Goal: Task Accomplishment & Management: Use online tool/utility

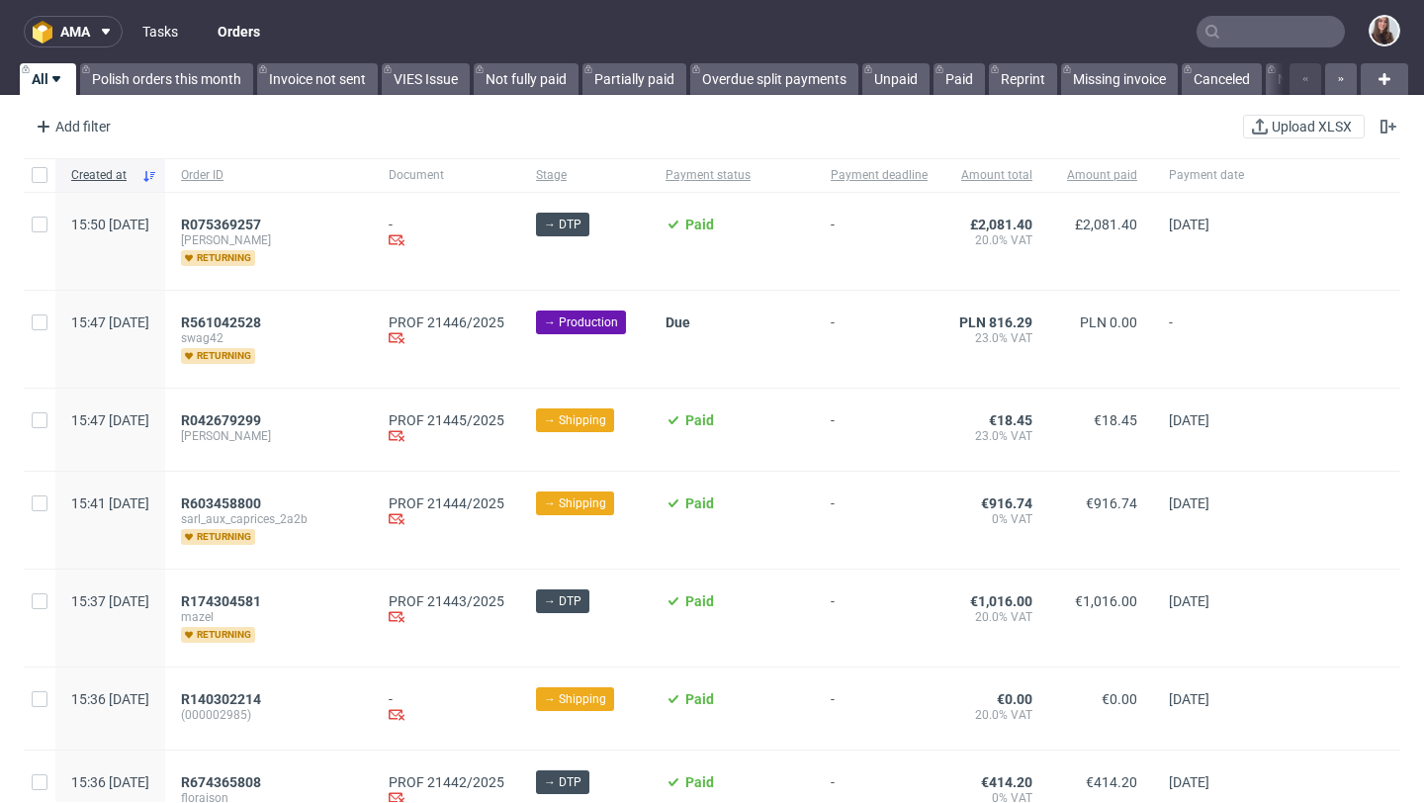
click at [158, 37] on link "Tasks" at bounding box center [160, 32] width 59 height 32
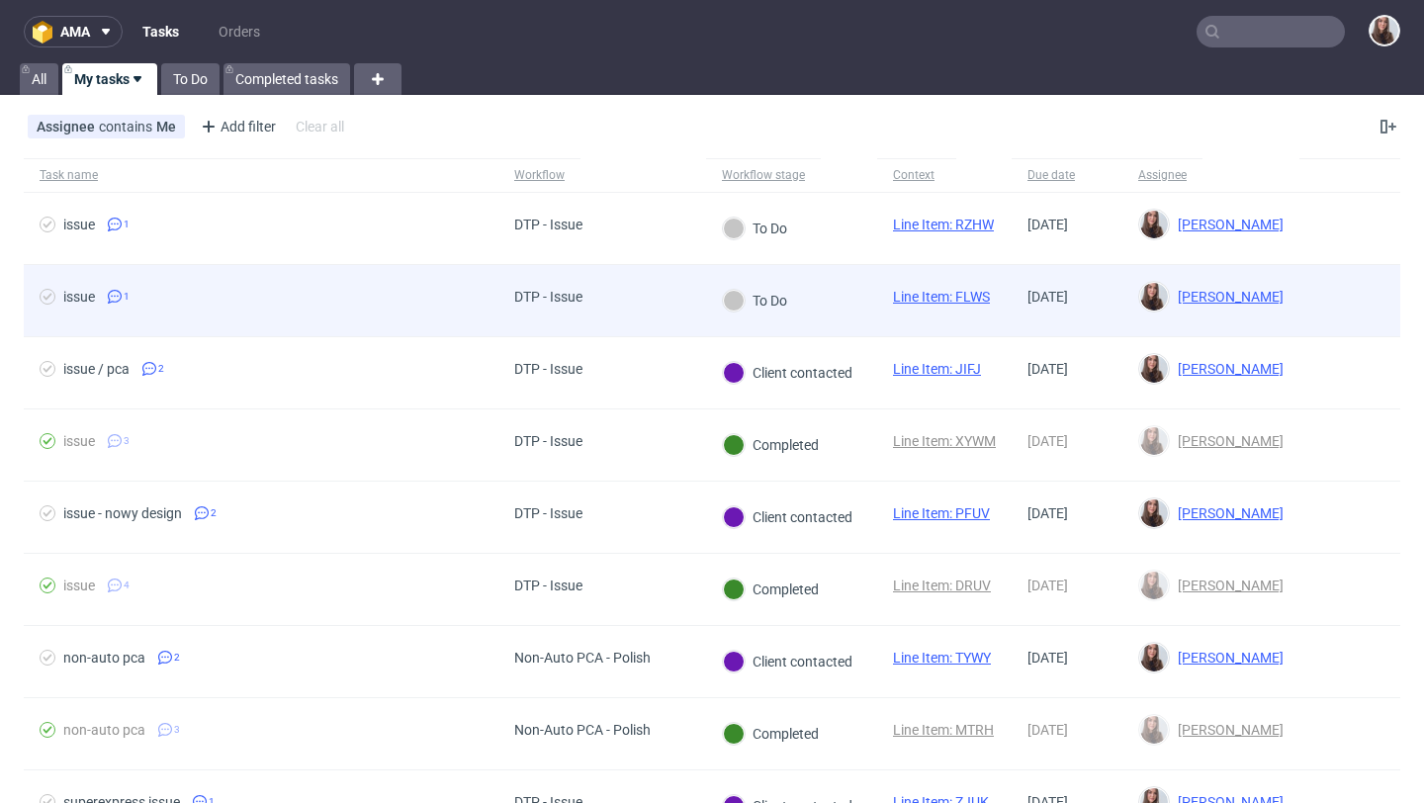
click at [522, 294] on div "DTP - Issue" at bounding box center [548, 297] width 68 height 16
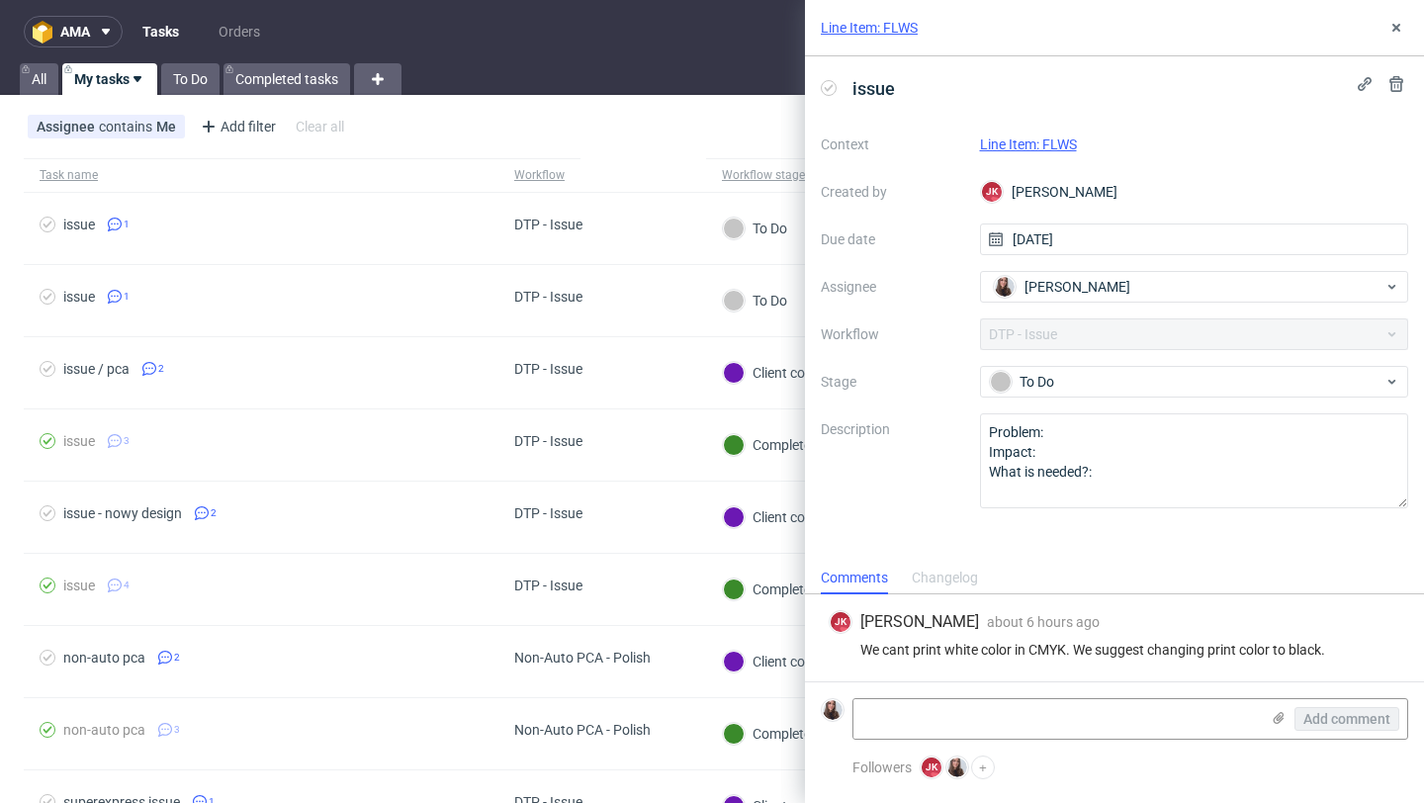
click at [1061, 140] on link "Line Item: FLWS" at bounding box center [1028, 144] width 97 height 16
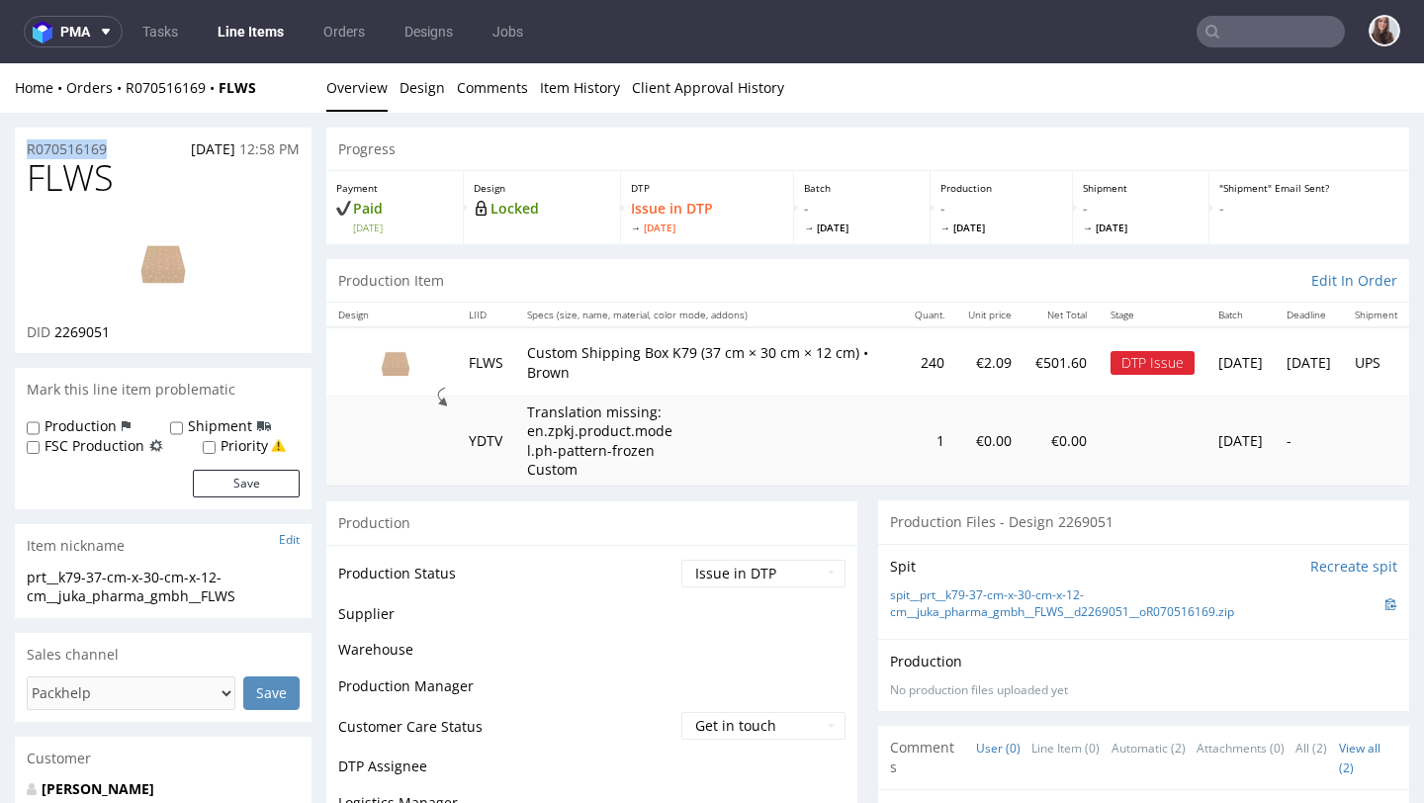
drag, startPoint x: 120, startPoint y: 152, endPoint x: 8, endPoint y: 142, distance: 112.2
copy p "R070516169"
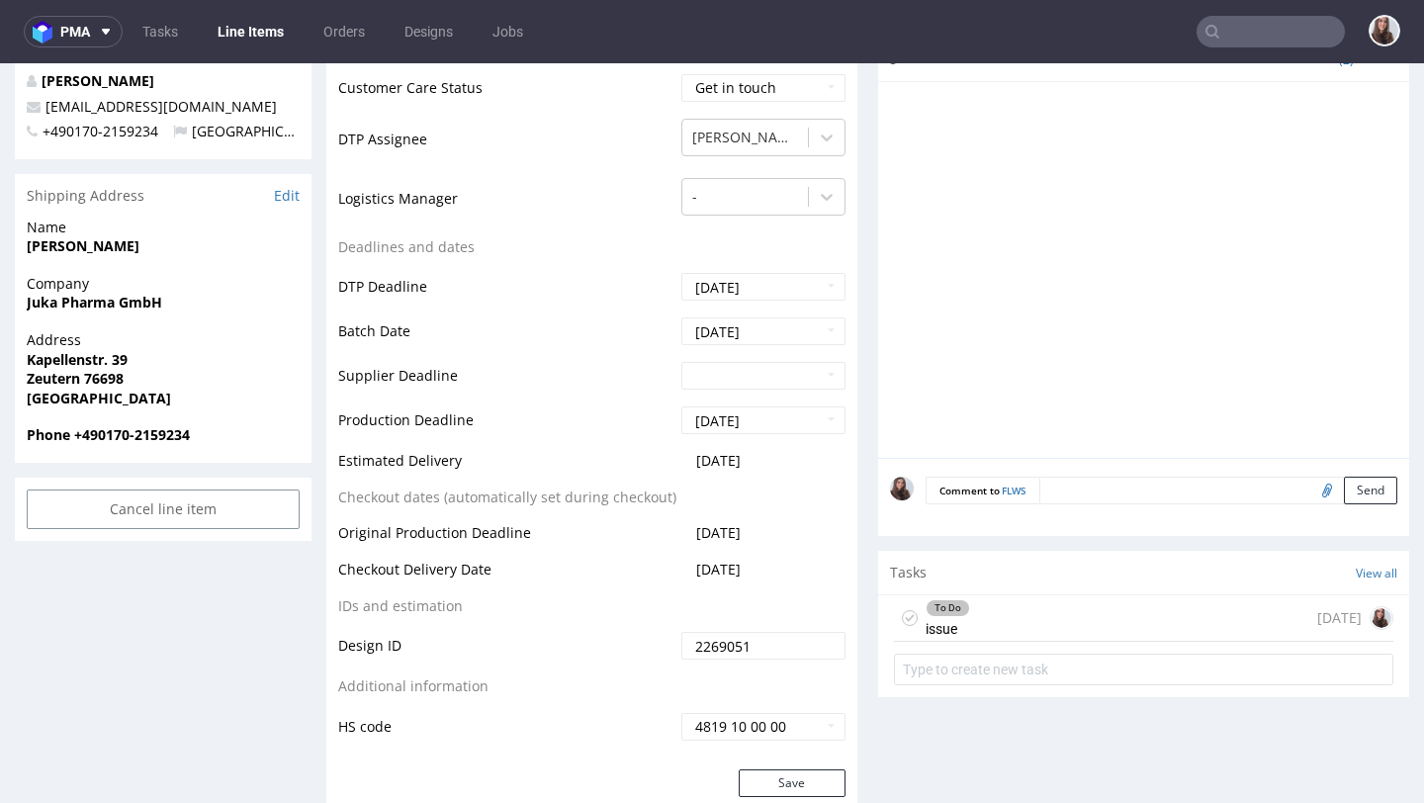
scroll to position [735, 0]
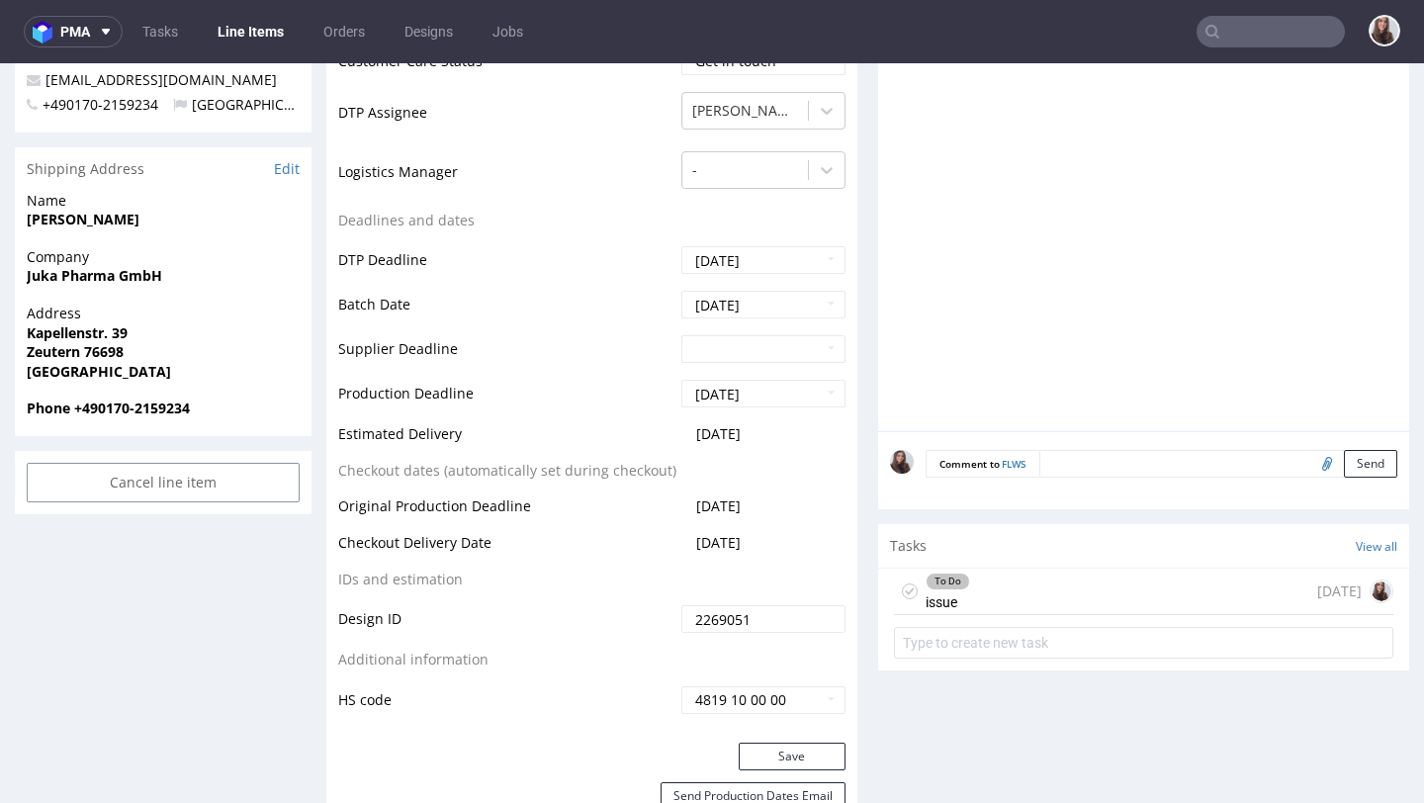
click at [992, 590] on div "To Do issue [DATE]" at bounding box center [1143, 592] width 499 height 46
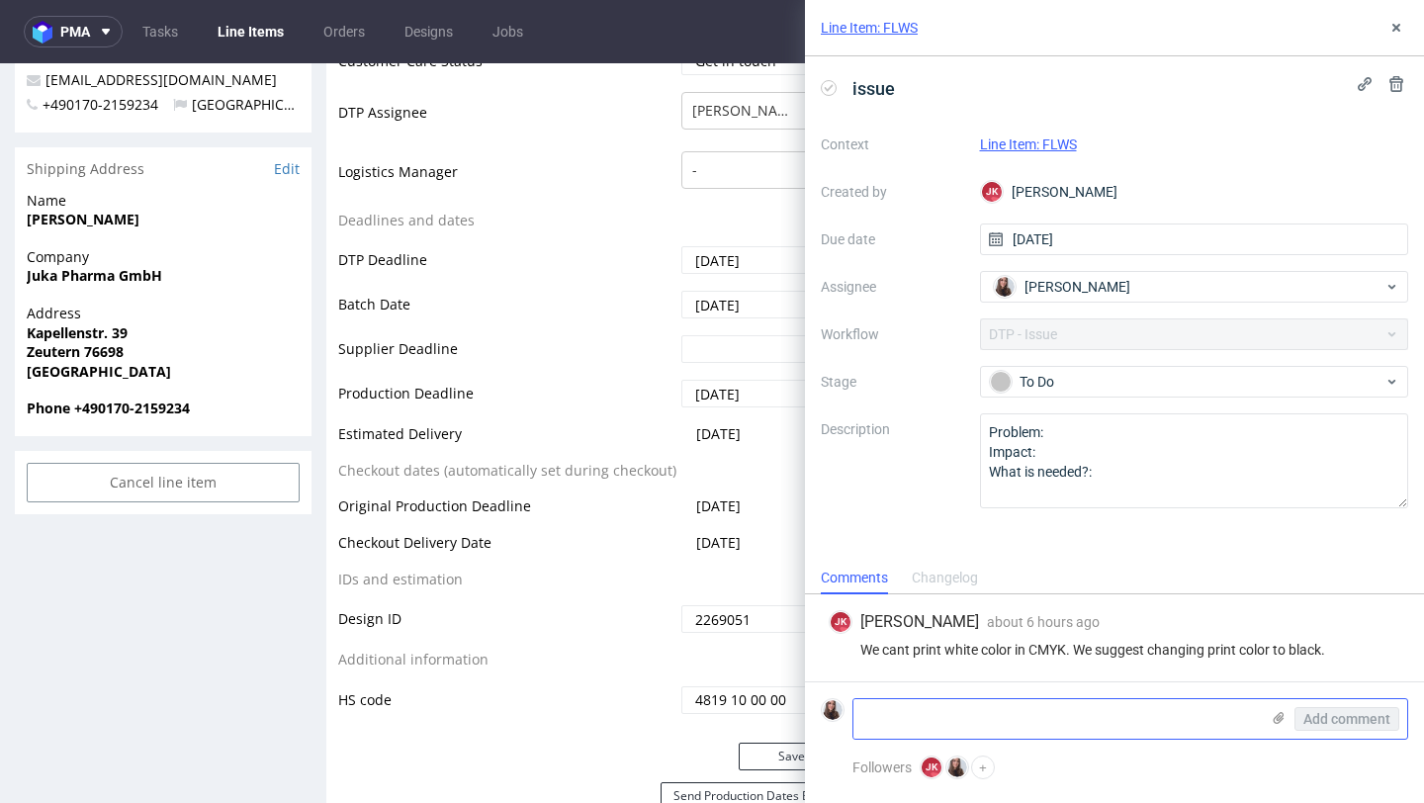
click at [1014, 706] on textarea at bounding box center [1055, 719] width 405 height 40
paste textarea "[URL][DOMAIN_NAME]"
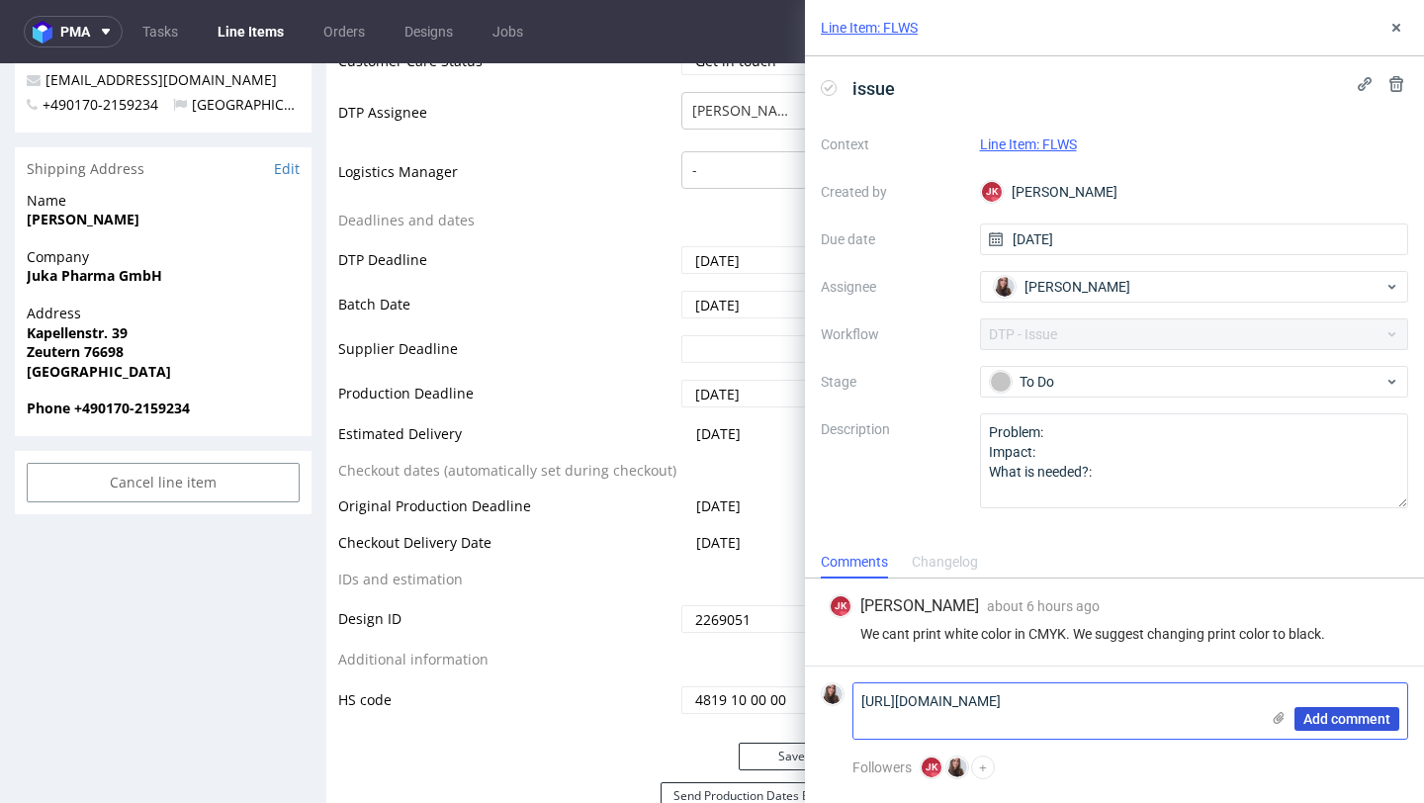
type textarea "[URL][DOMAIN_NAME]"
click at [1307, 721] on span "Add comment" at bounding box center [1346, 719] width 87 height 14
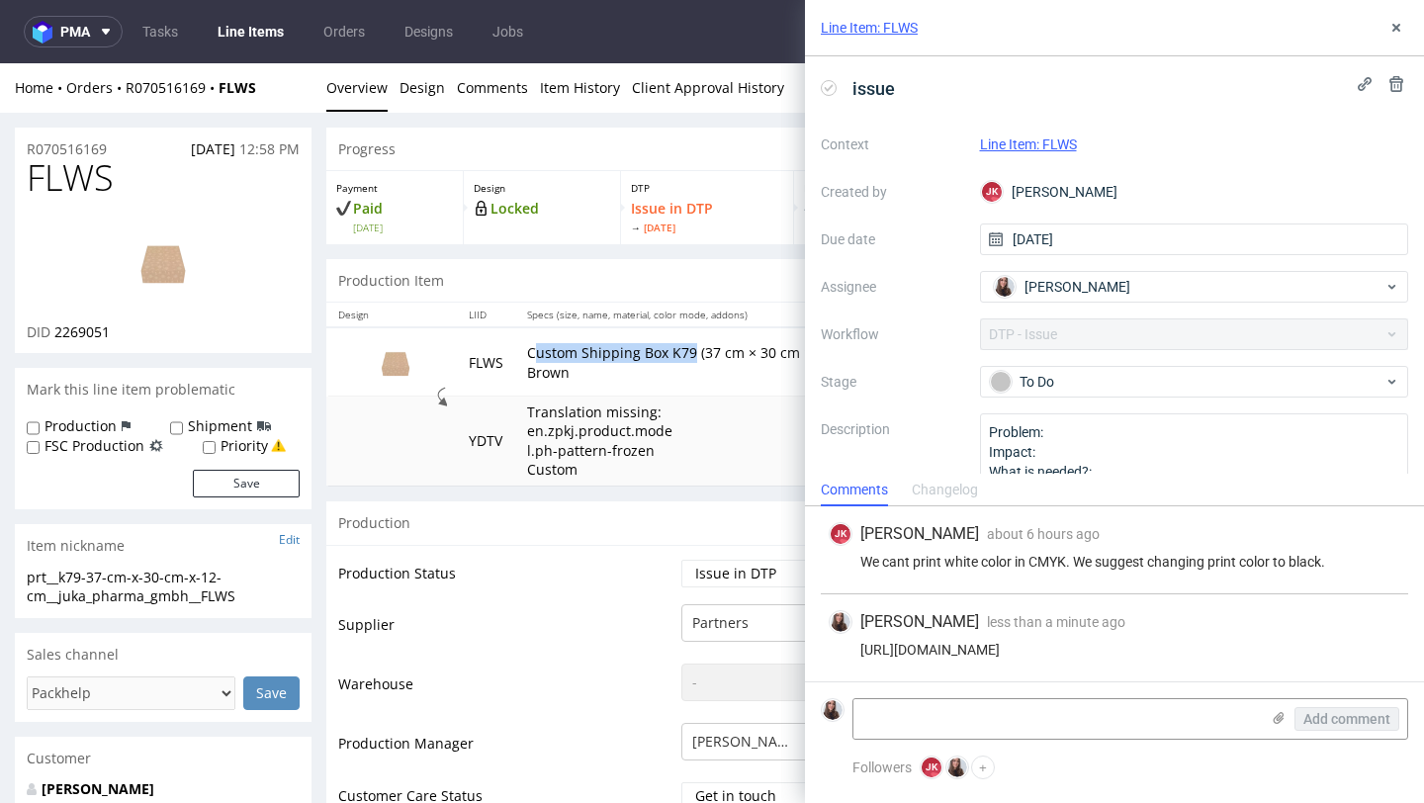
drag, startPoint x: 692, startPoint y: 348, endPoint x: 538, endPoint y: 349, distance: 154.3
click at [538, 349] on p "Custom Shipping Box K79 (37 cm × 30 cm × 12 cm) • Brown" at bounding box center [709, 362] width 364 height 39
drag, startPoint x: 521, startPoint y: 346, endPoint x: 664, endPoint y: 357, distance: 142.8
click at [664, 357] on td "Custom Shipping Box K79 (37 cm × 30 cm × 12 cm) • Brown" at bounding box center [709, 361] width 388 height 68
copy p "Custom Shipping Box"
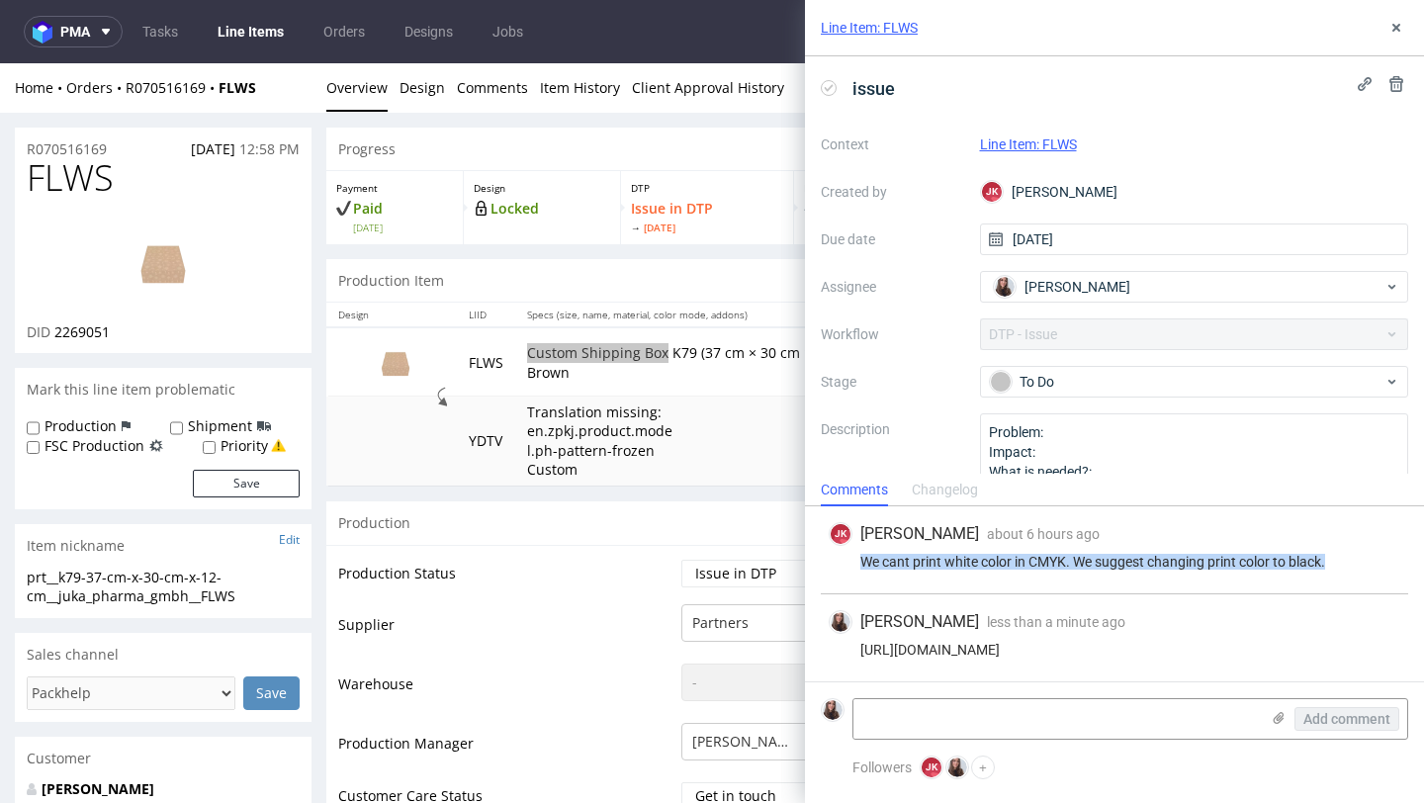
drag, startPoint x: 861, startPoint y: 557, endPoint x: 1335, endPoint y: 569, distance: 473.8
click at [1335, 569] on div "We cant print white color in CMYK. We suggest changing print color to black." at bounding box center [1115, 562] width 572 height 16
copy div "We cant print white color in CMYK. We suggest changing print color to black."
click at [1007, 585] on div "[PERSON_NAME] [PERSON_NAME] about 6 hours ago [DATE] 09:52 We cant print white …" at bounding box center [1114, 550] width 587 height 88
drag, startPoint x: 1345, startPoint y: 565, endPoint x: 848, endPoint y: 560, distance: 496.4
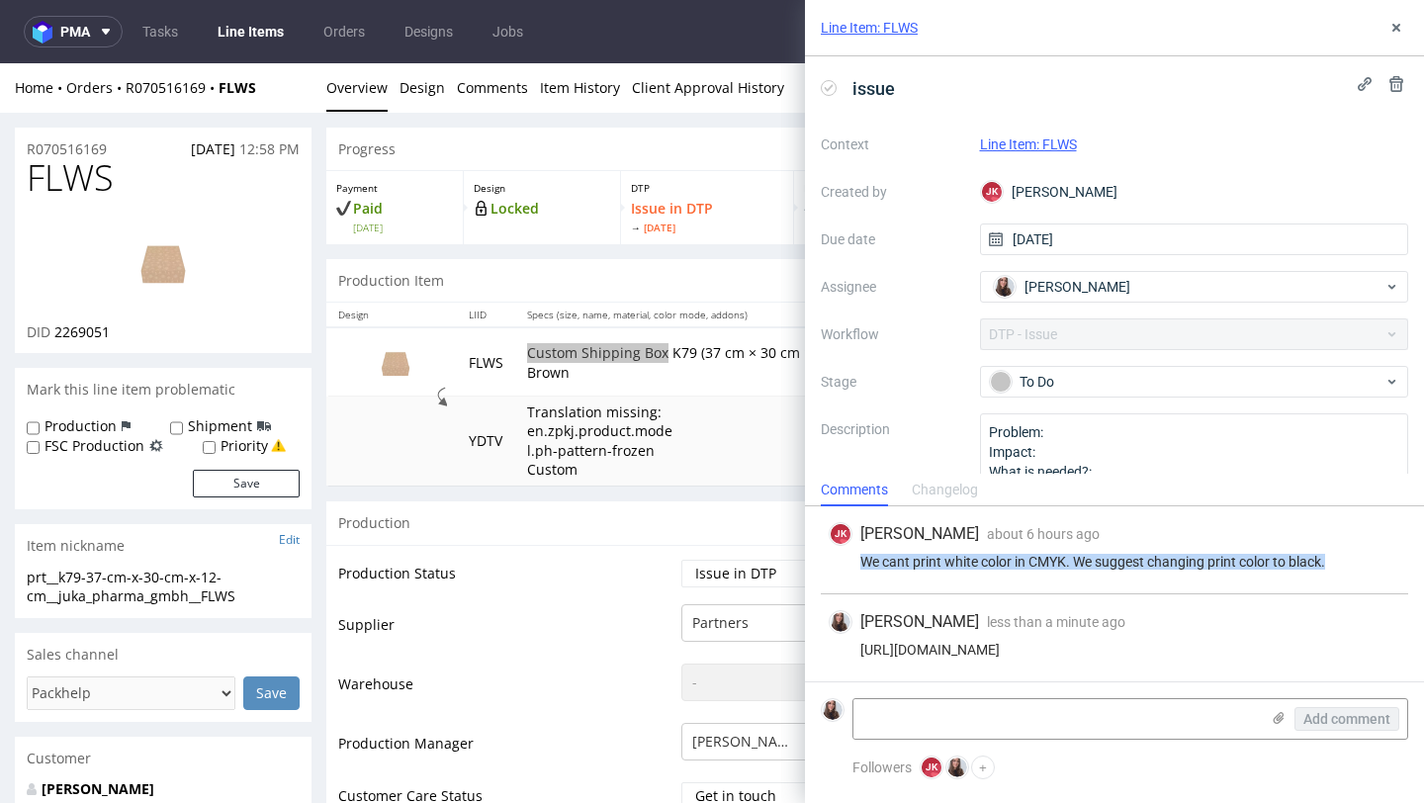
click at [848, 560] on div "We cant print white color in CMYK. We suggest changing print color to black." at bounding box center [1115, 562] width 572 height 16
copy div "We cant print white color in CMYK. We suggest changing print color to black."
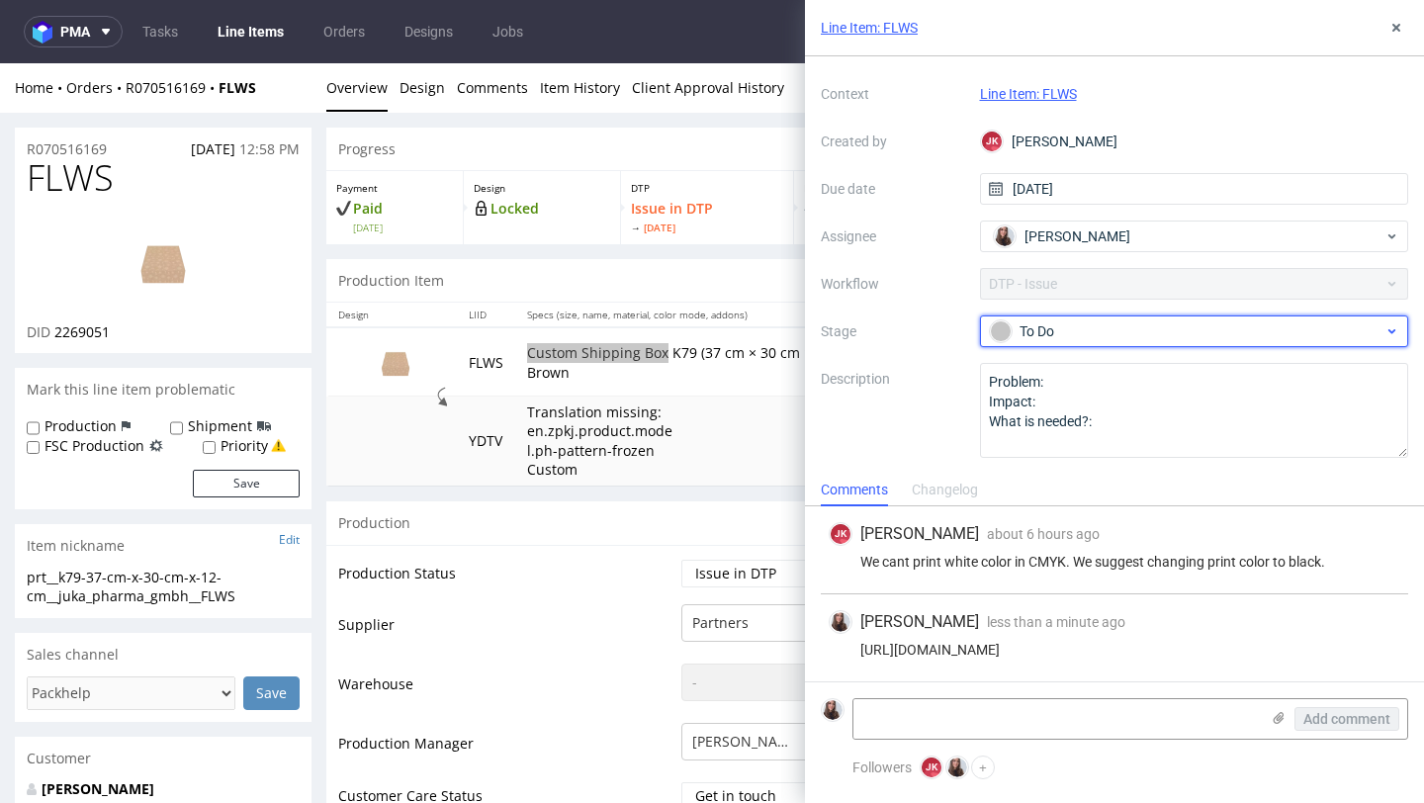
click at [1080, 343] on div "To Do" at bounding box center [1194, 331] width 429 height 32
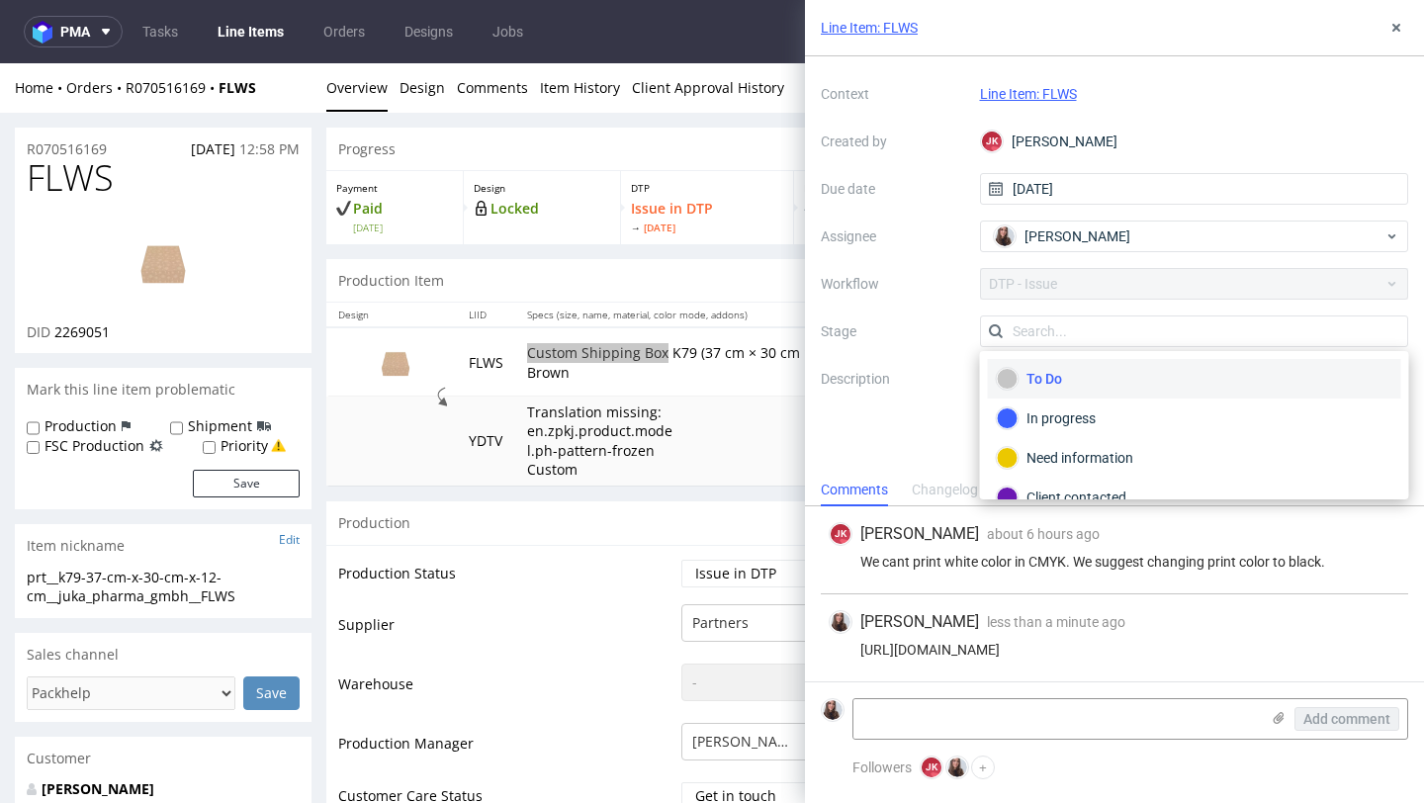
scroll to position [50, 0]
click at [1071, 479] on div "Client contacted" at bounding box center [1194, 498] width 413 height 40
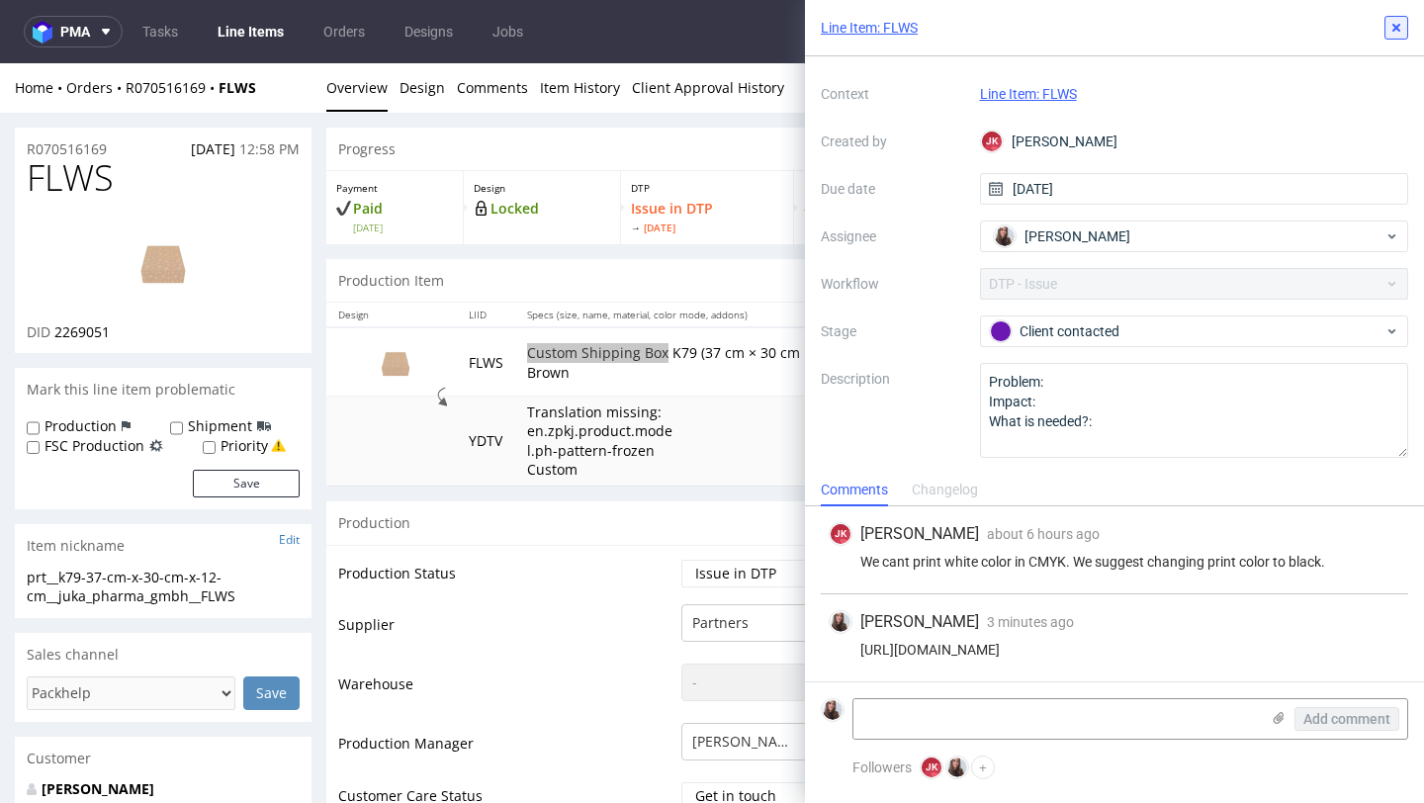
click at [1396, 33] on icon at bounding box center [1396, 28] width 16 height 16
